Goal: Transaction & Acquisition: Obtain resource

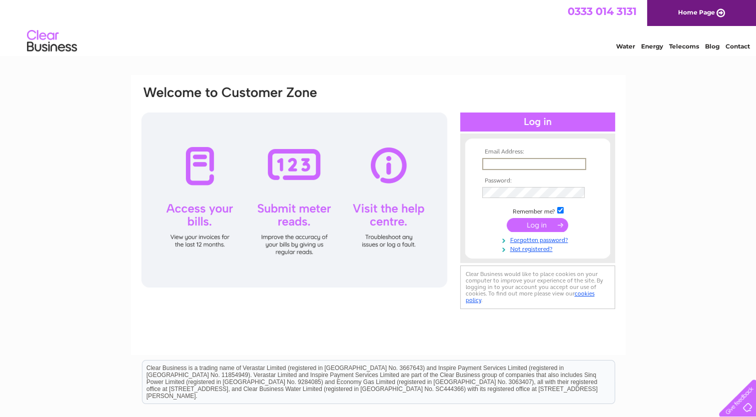
click at [507, 165] on input "text" at bounding box center [534, 164] width 104 height 12
type input "lynda.miller@titanplus.co.uk"
click at [542, 224] on input "submit" at bounding box center [537, 224] width 61 height 14
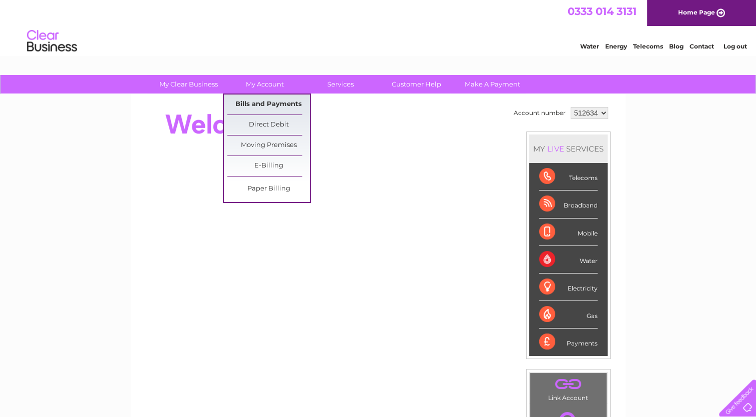
click at [278, 99] on link "Bills and Payments" at bounding box center [268, 104] width 82 height 20
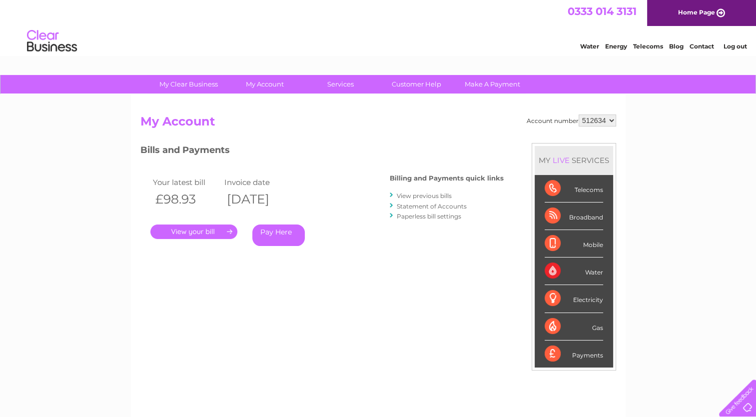
click at [194, 228] on link "." at bounding box center [193, 231] width 87 height 14
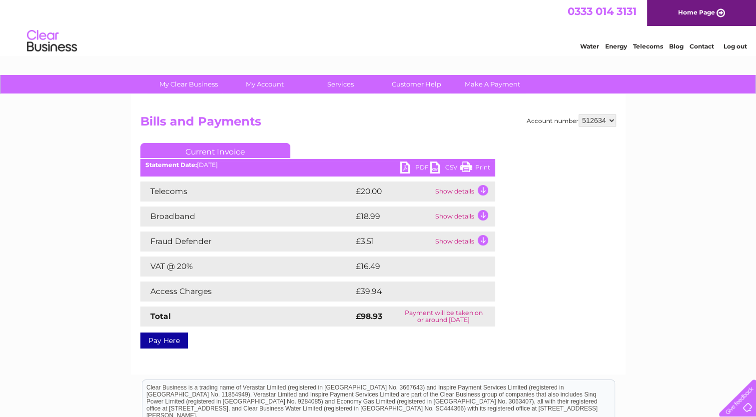
click at [482, 188] on td "Show details" at bounding box center [464, 191] width 62 height 20
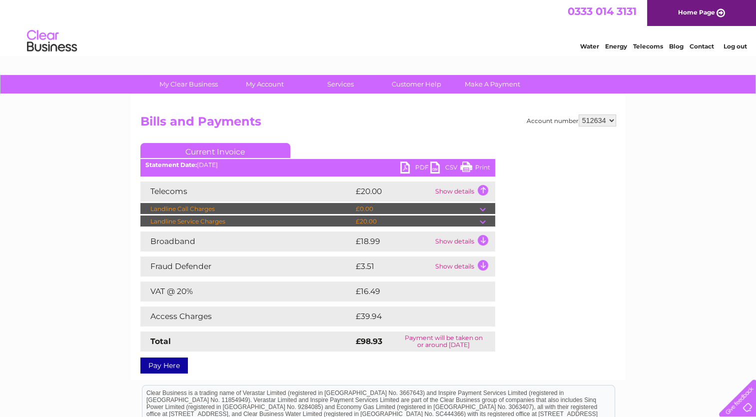
click at [483, 241] on td "Show details" at bounding box center [464, 241] width 62 height 20
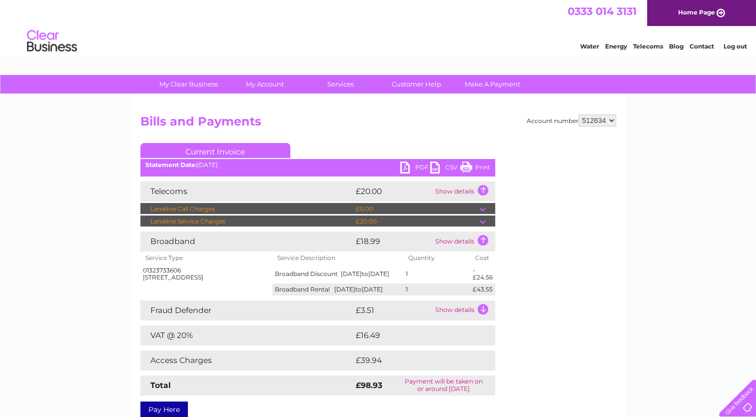
click at [386, 370] on td "£39.94" at bounding box center [414, 360] width 122 height 20
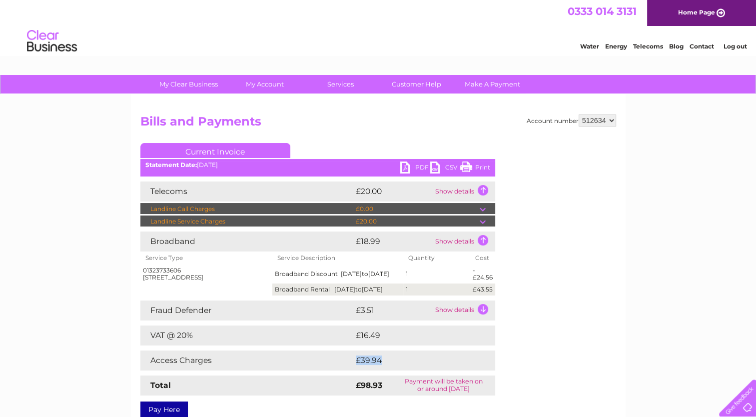
click at [386, 370] on td "£39.94" at bounding box center [414, 360] width 122 height 20
click at [580, 367] on div "Account number 512634 Bills and Payments Current Invoice PDF CSV Print" at bounding box center [378, 263] width 476 height 299
click at [465, 163] on link "Print" at bounding box center [475, 168] width 30 height 14
click at [418, 85] on link "Customer Help" at bounding box center [416, 84] width 82 height 18
